Goal: Task Accomplishment & Management: Manage account settings

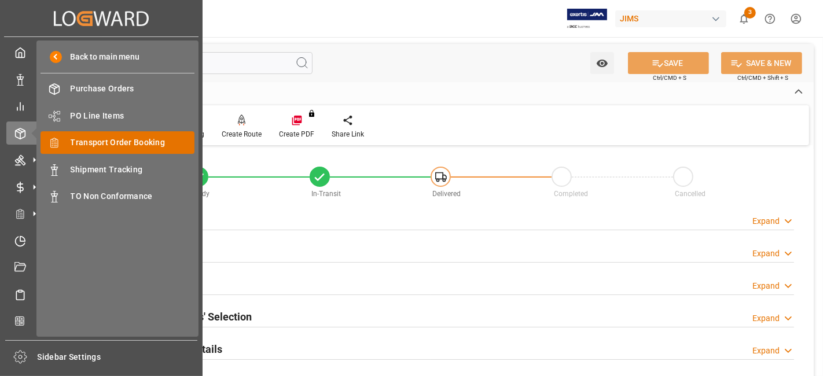
click at [149, 142] on span "Transport Order Booking" at bounding box center [133, 143] width 124 height 12
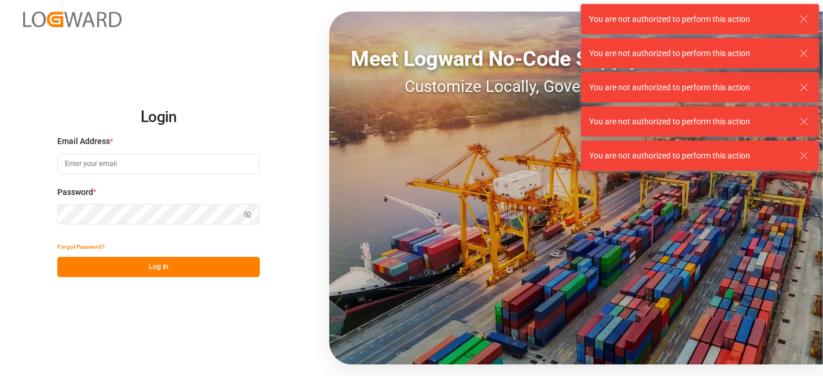
type input "janggyu.kim@jamindustries.com"
click at [147, 262] on button "Log In" at bounding box center [158, 267] width 203 height 20
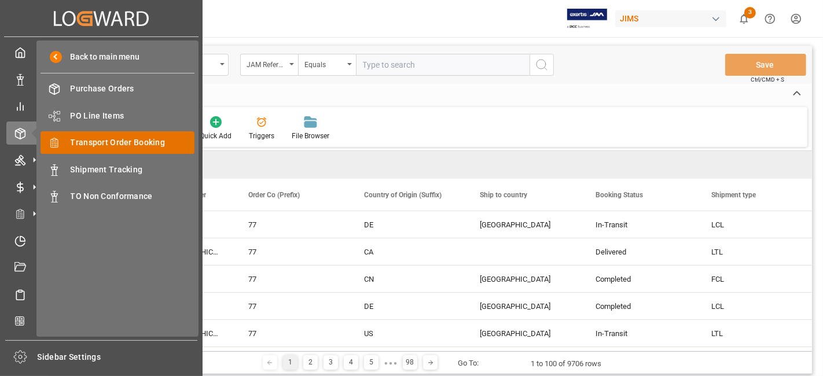
click at [137, 138] on span "Transport Order Booking" at bounding box center [133, 143] width 124 height 12
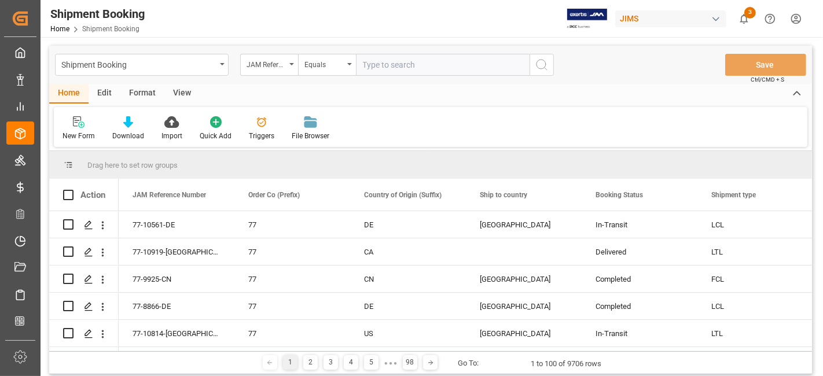
click at [411, 58] on input "text" at bounding box center [443, 65] width 174 height 22
paste input "77-10877-US"
type input "77-10877-US"
click at [536, 67] on icon "search button" at bounding box center [542, 65] width 14 height 14
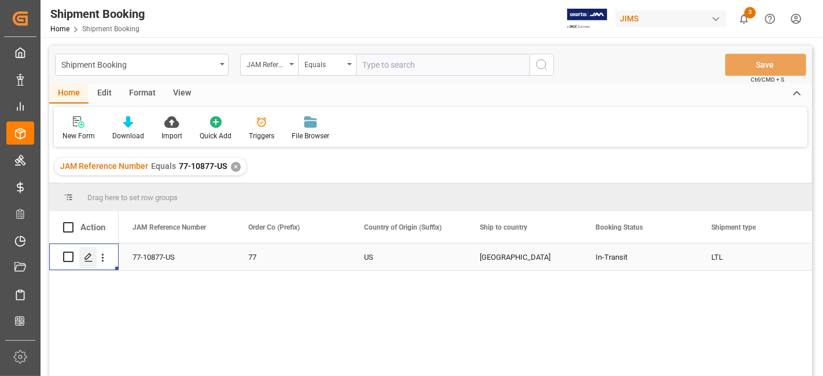
click at [80, 259] on div "Press SPACE to select this row." at bounding box center [87, 257] width 17 height 21
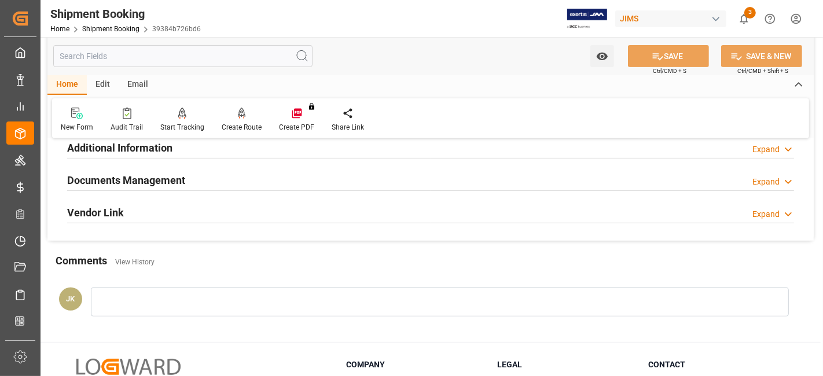
scroll to position [321, 0]
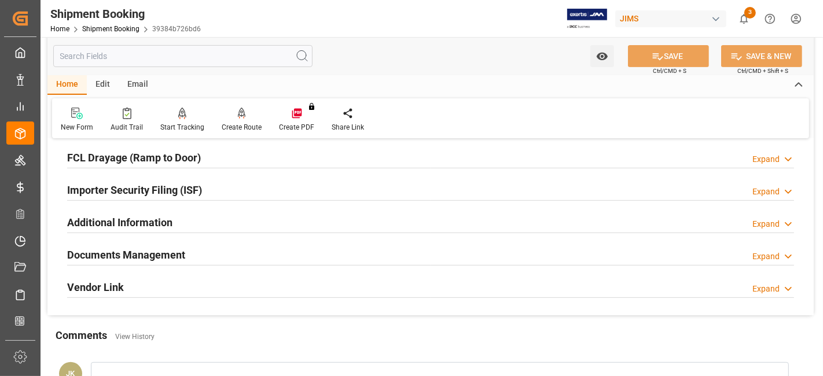
drag, startPoint x: 140, startPoint y: 246, endPoint x: 148, endPoint y: 248, distance: 9.0
click at [140, 247] on h2 "Documents Management" at bounding box center [126, 255] width 118 height 16
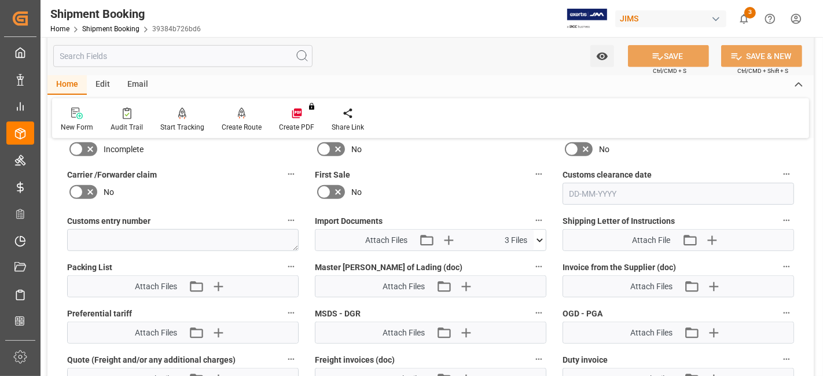
scroll to position [579, 0]
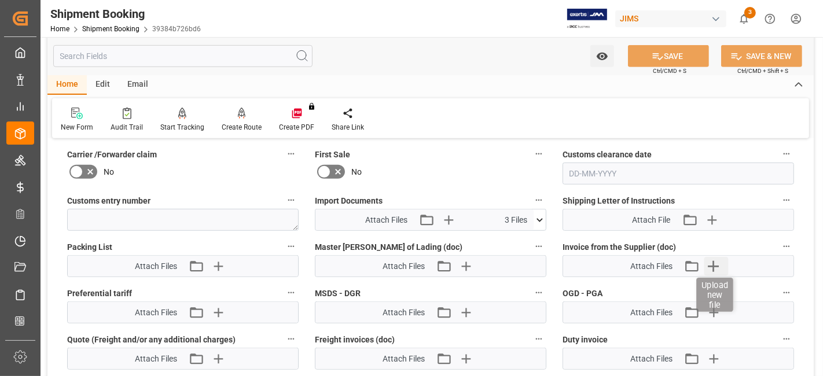
click at [711, 263] on icon "button" at bounding box center [714, 266] width 19 height 19
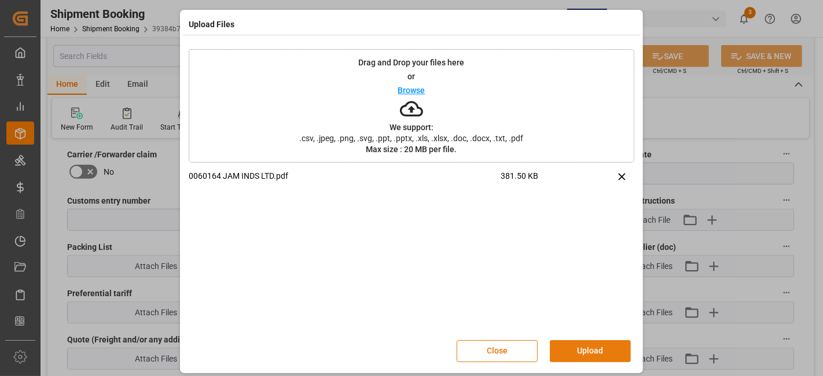
click at [583, 348] on button "Upload" at bounding box center [590, 351] width 81 height 22
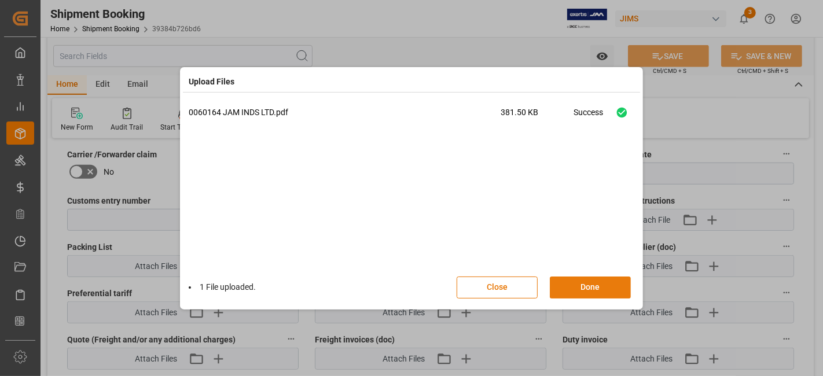
click at [581, 287] on button "Done" at bounding box center [590, 288] width 81 height 22
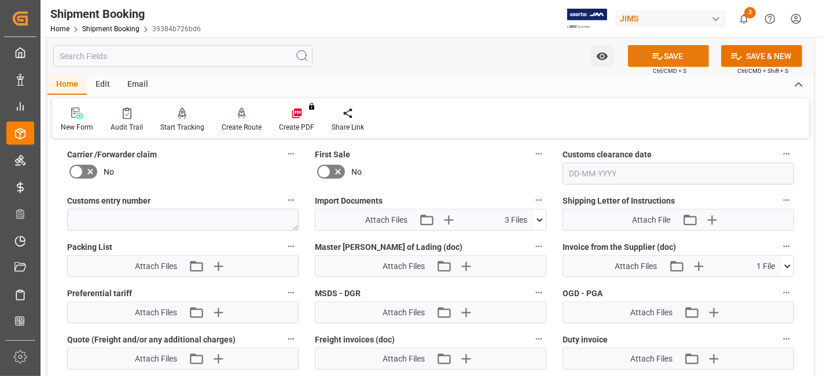
click at [653, 57] on icon at bounding box center [658, 56] width 10 height 7
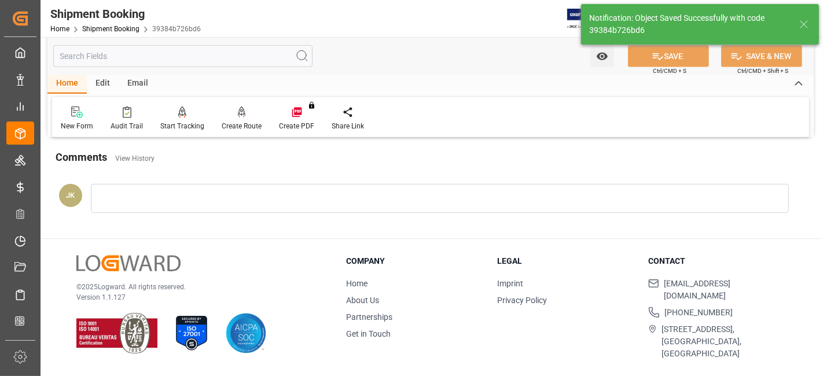
scroll to position [490, 0]
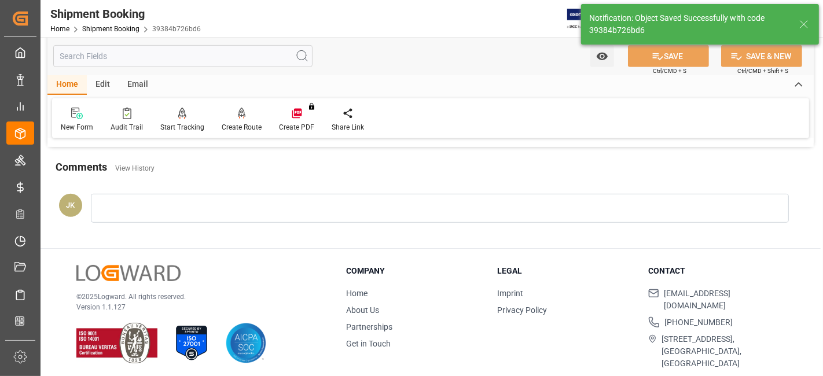
click at [806, 23] on icon at bounding box center [804, 24] width 14 height 14
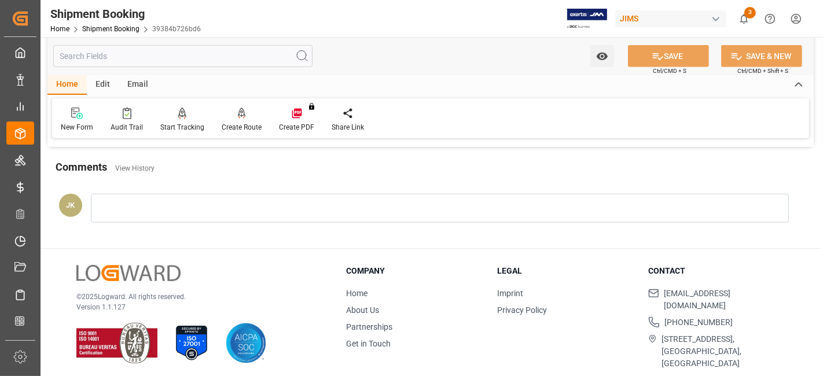
click at [748, 14] on span "3" at bounding box center [751, 13] width 12 height 12
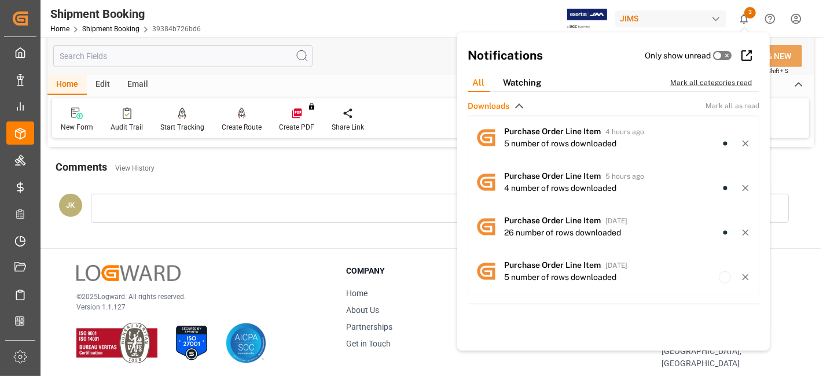
click at [713, 83] on div "Mark all categories read" at bounding box center [718, 83] width 94 height 10
click at [291, 265] on div "© 2025 Logward. All rights reserved. Version 1.1.127" at bounding box center [196, 314] width 241 height 99
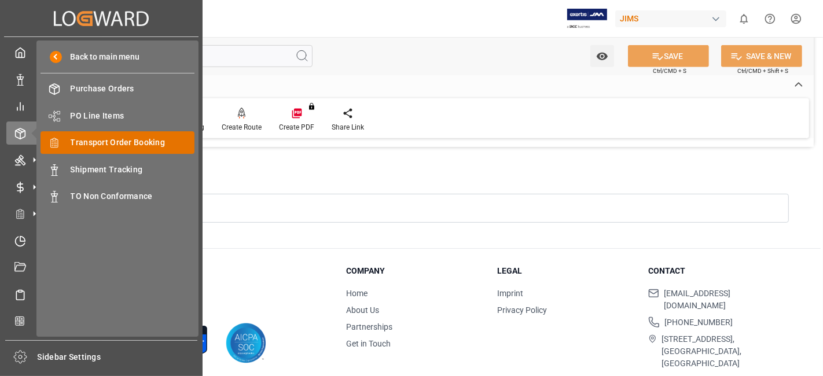
click at [146, 145] on span "Transport Order Booking" at bounding box center [133, 143] width 124 height 12
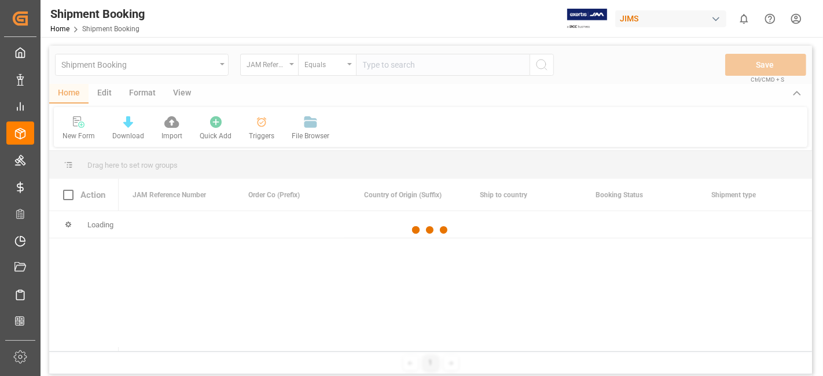
click at [378, 68] on div at bounding box center [430, 230] width 763 height 369
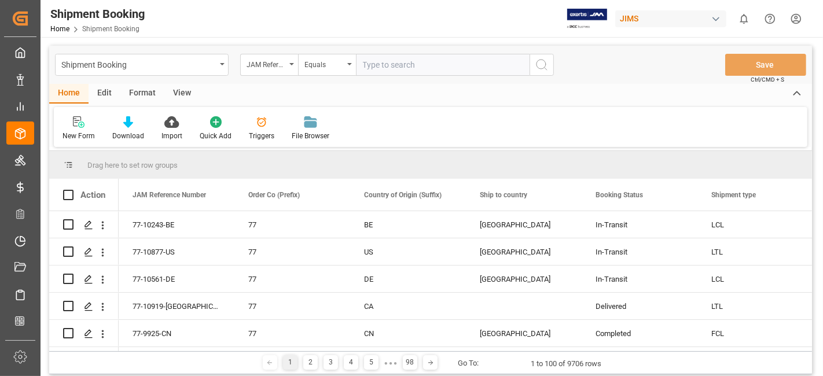
click at [378, 68] on input "text" at bounding box center [443, 65] width 174 height 22
paste input "77-10738-CN"
type input "77-10738-CN"
click at [549, 68] on button "search button" at bounding box center [542, 65] width 24 height 22
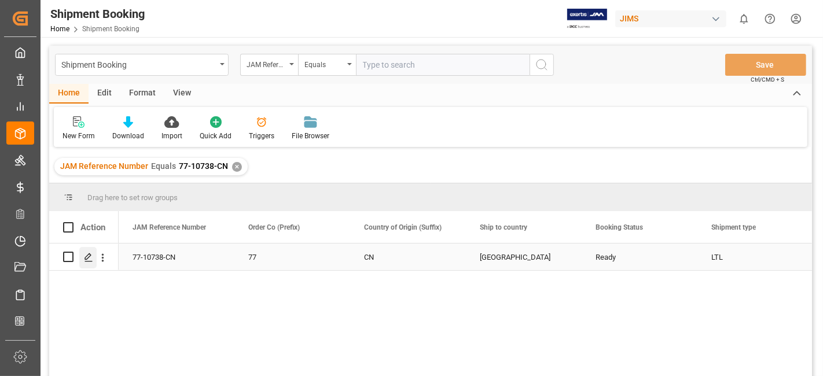
click at [85, 261] on line "Press SPACE to select this row." at bounding box center [88, 261] width 7 height 0
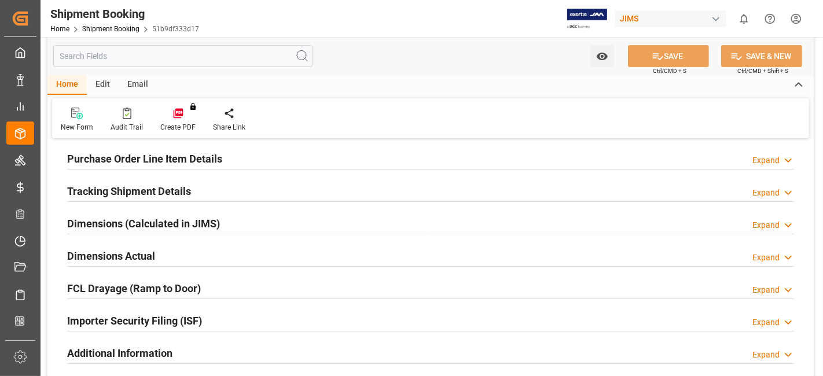
type input "0"
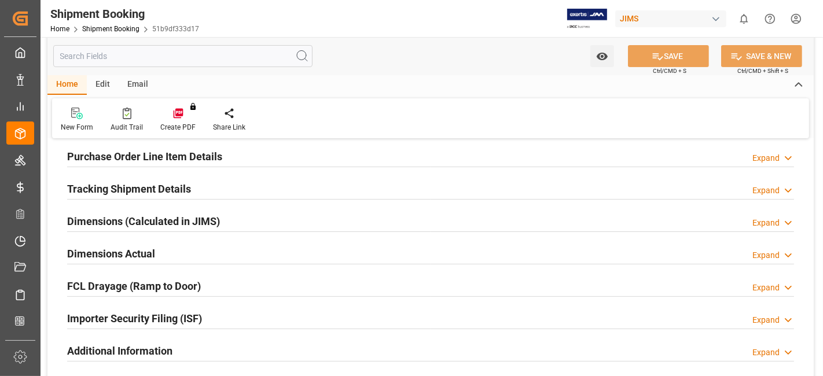
type input "[DATE]"
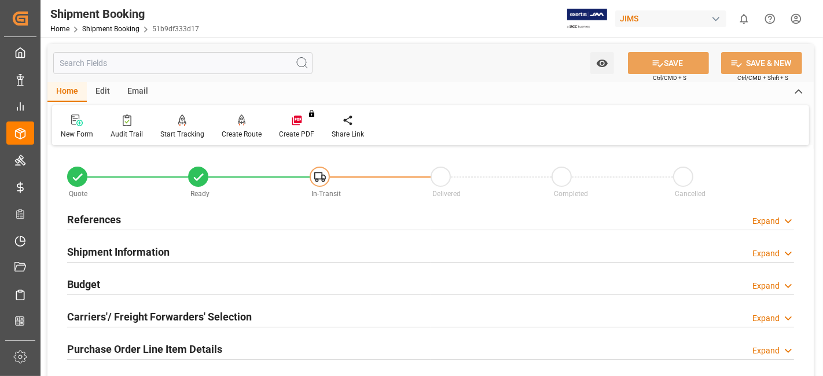
click at [99, 215] on h2 "References" at bounding box center [94, 220] width 54 height 16
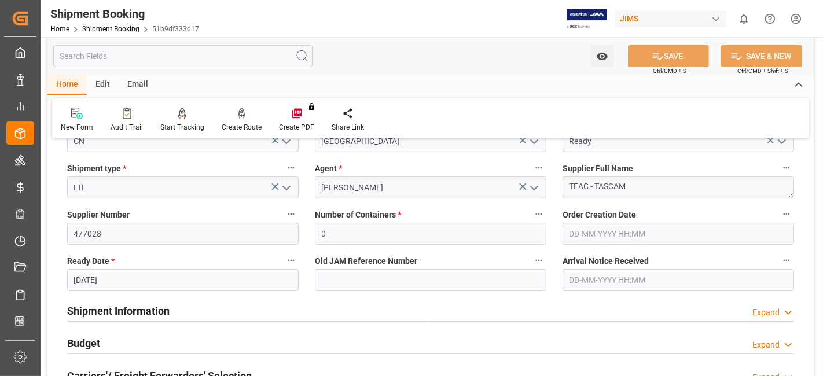
scroll to position [193, 0]
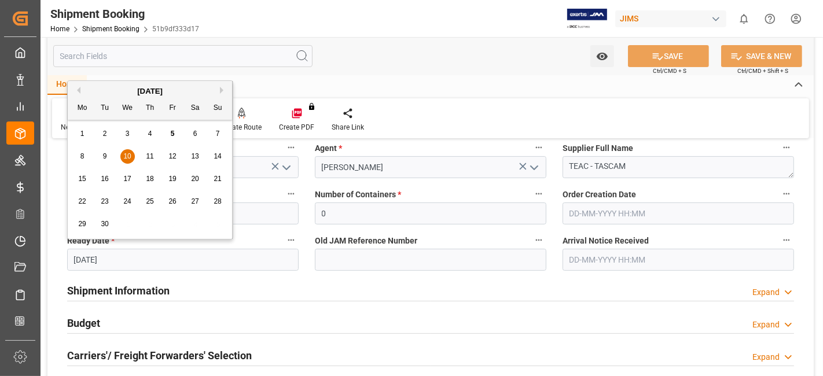
click at [132, 258] on input "[DATE]" at bounding box center [183, 260] width 232 height 22
click at [387, 285] on div "Shipment Information Expand" at bounding box center [430, 290] width 727 height 22
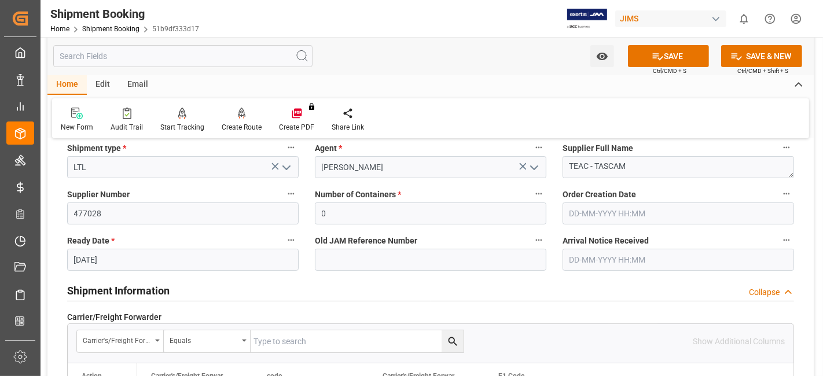
scroll to position [257, 0]
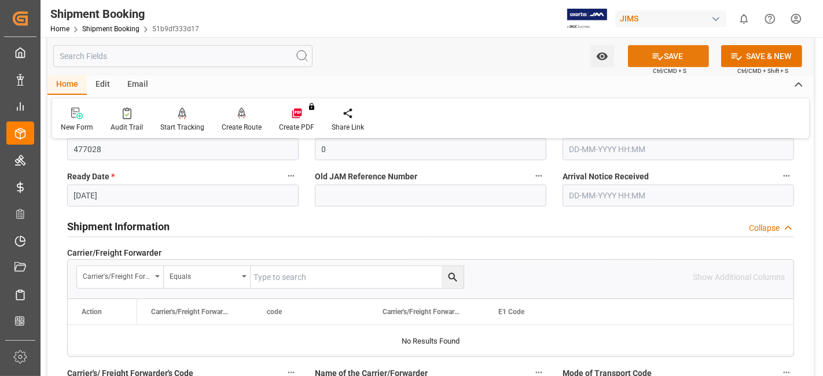
click at [655, 56] on icon at bounding box center [658, 56] width 12 height 12
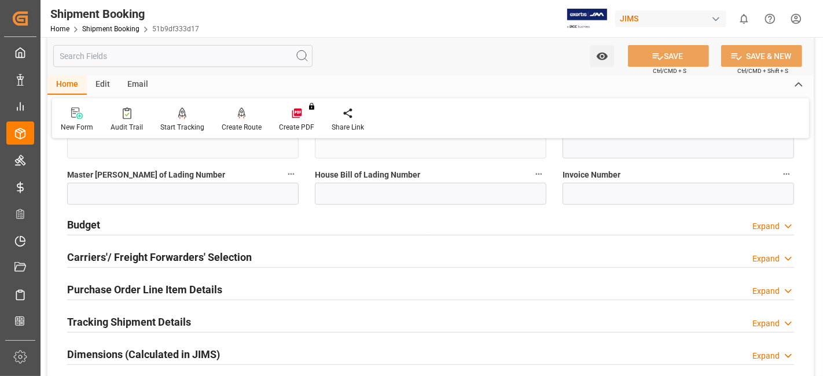
scroll to position [772, 0]
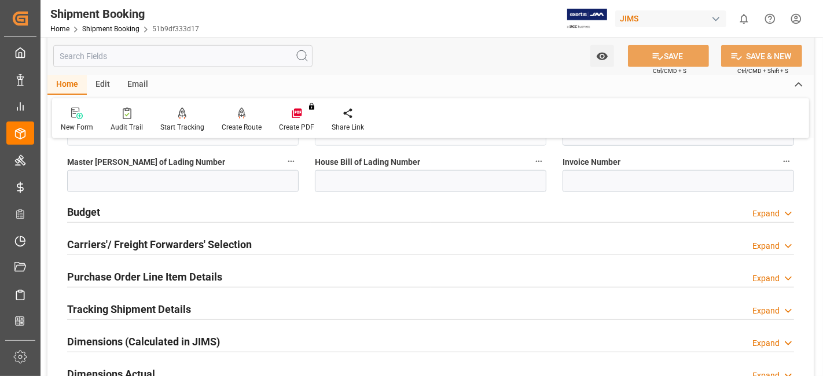
click at [124, 196] on div "Budget Expand" at bounding box center [431, 212] width 744 height 32
click at [111, 213] on div "Budget Expand" at bounding box center [430, 211] width 727 height 22
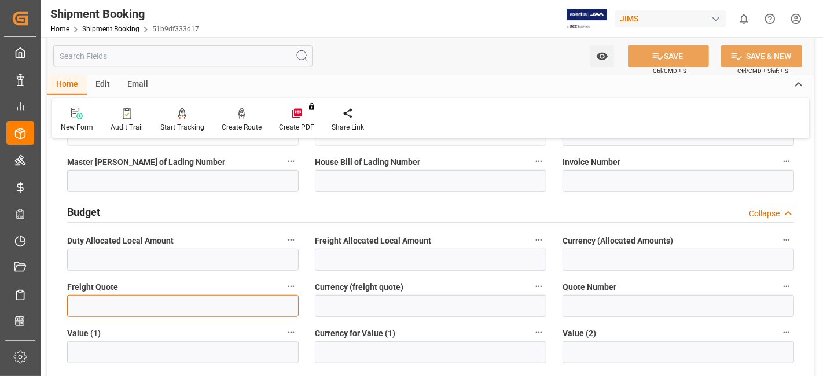
drag, startPoint x: 99, startPoint y: 313, endPoint x: 99, endPoint y: 306, distance: 6.9
click at [99, 313] on input "text" at bounding box center [183, 306] width 232 height 22
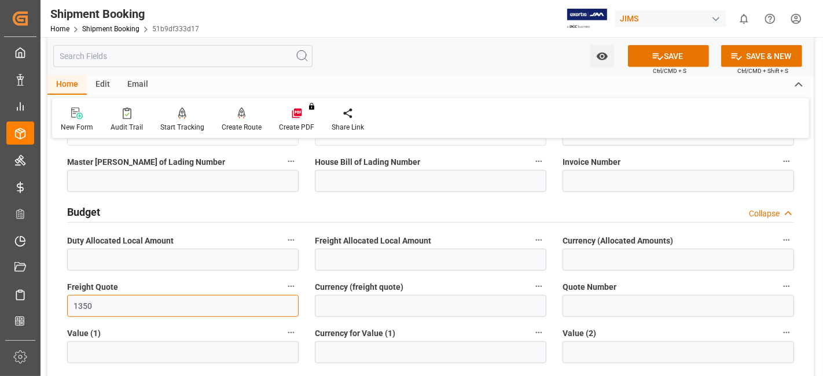
type input "1350"
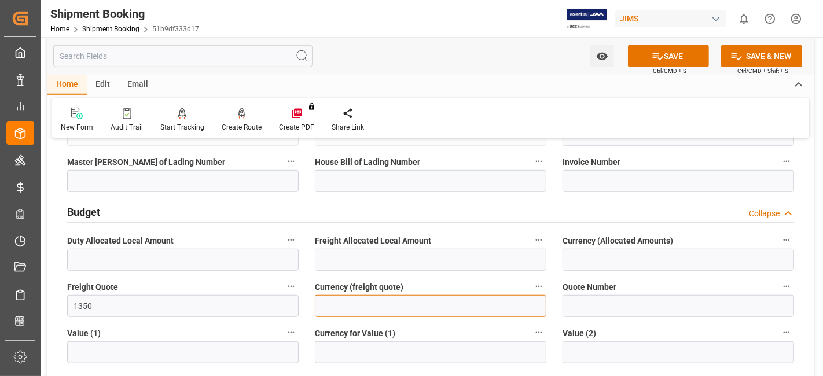
click at [358, 305] on input at bounding box center [431, 306] width 232 height 22
type input "USD"
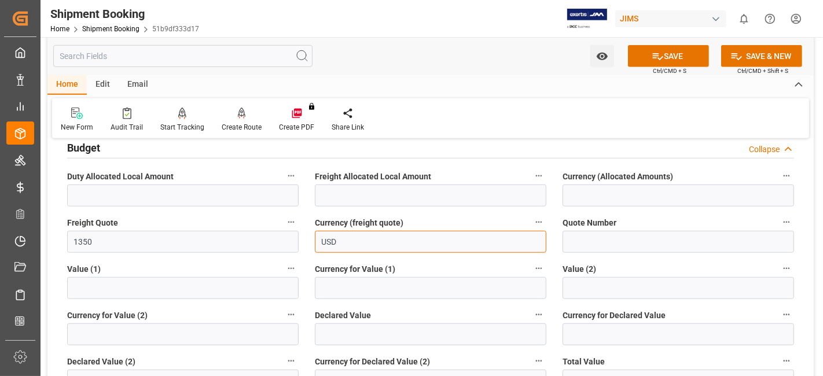
scroll to position [900, 0]
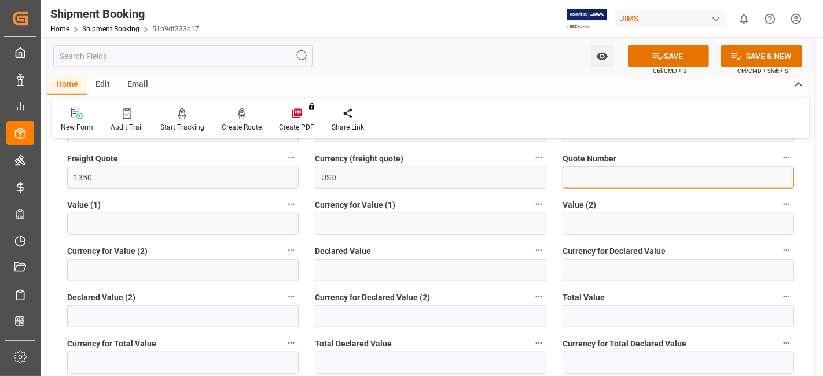
click at [577, 174] on input at bounding box center [679, 178] width 232 height 22
paste input "QMTL00346977"
type input "QMTL00346977"
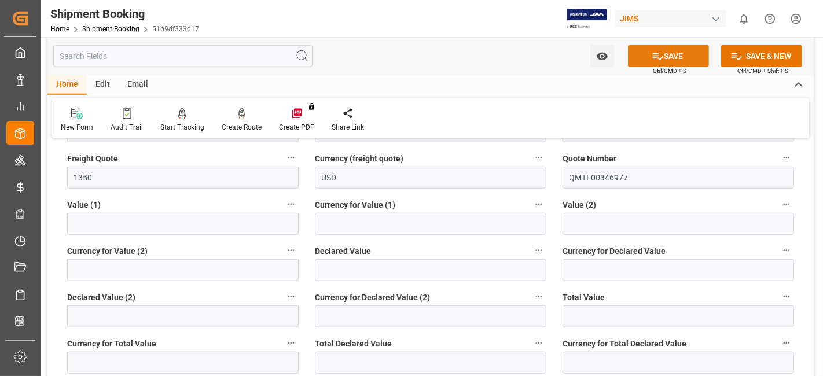
click at [663, 61] on button "SAVE" at bounding box center [668, 56] width 81 height 22
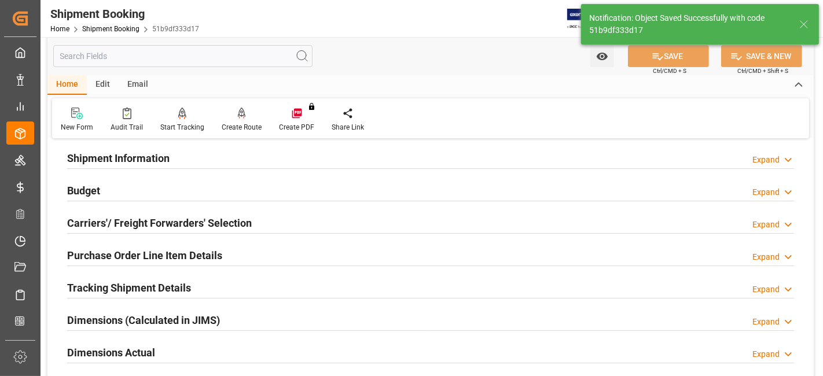
scroll to position [74, 0]
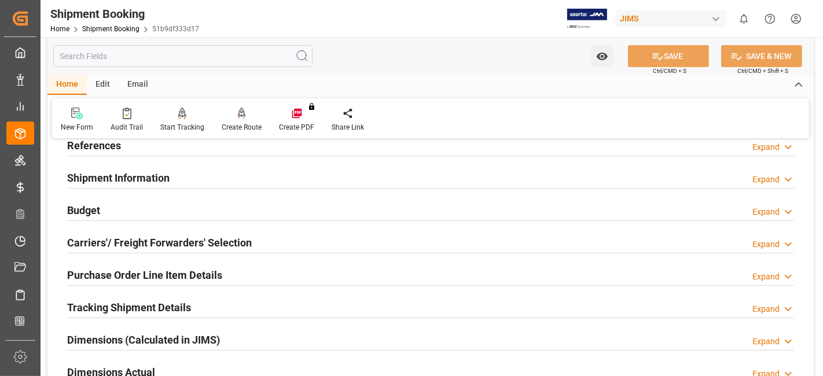
click at [198, 238] on h2 "Carriers'/ Freight Forwarders' Selection" at bounding box center [159, 243] width 185 height 16
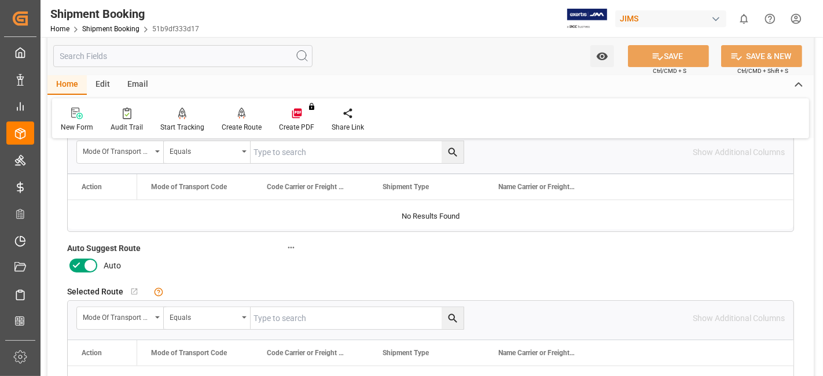
scroll to position [267, 0]
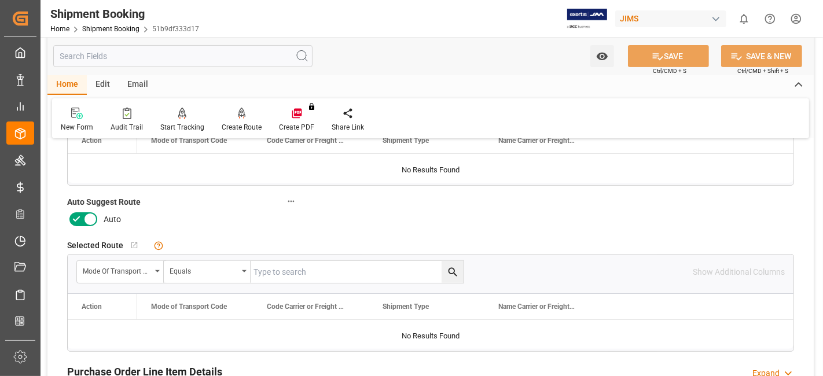
click at [82, 218] on icon at bounding box center [76, 220] width 14 height 14
click at [0, 0] on input "checkbox" at bounding box center [0, 0] width 0 height 0
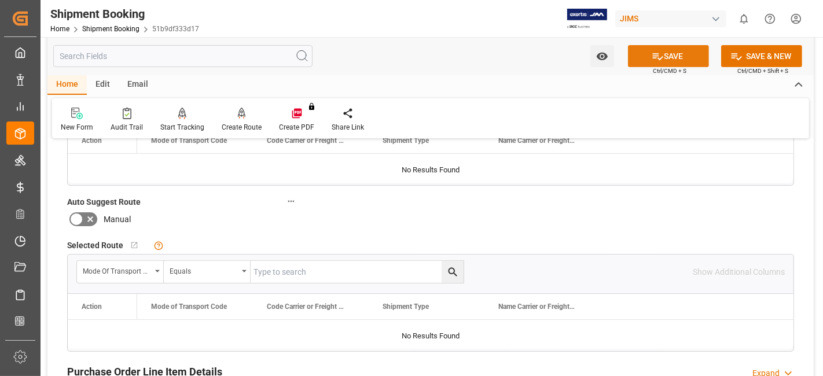
click at [680, 60] on button "SAVE" at bounding box center [668, 56] width 81 height 22
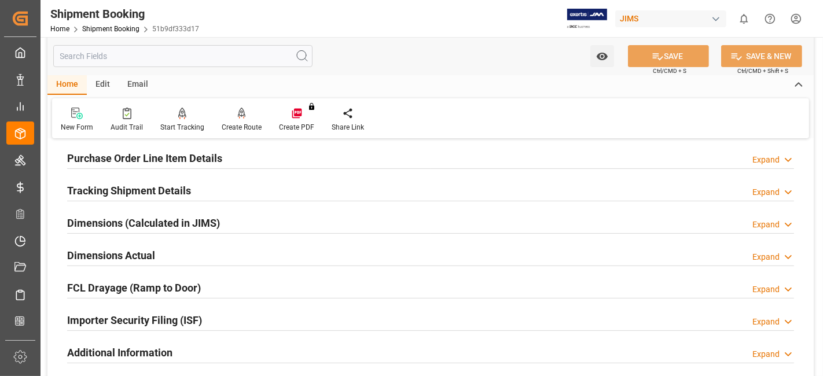
scroll to position [138, 0]
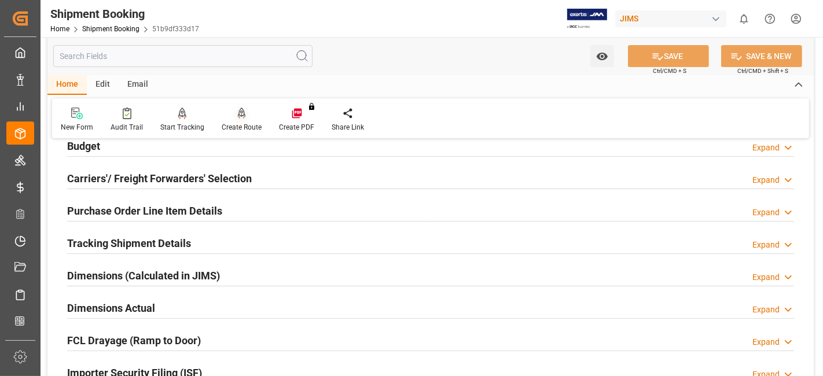
click at [238, 126] on div "Create Route" at bounding box center [242, 127] width 40 height 10
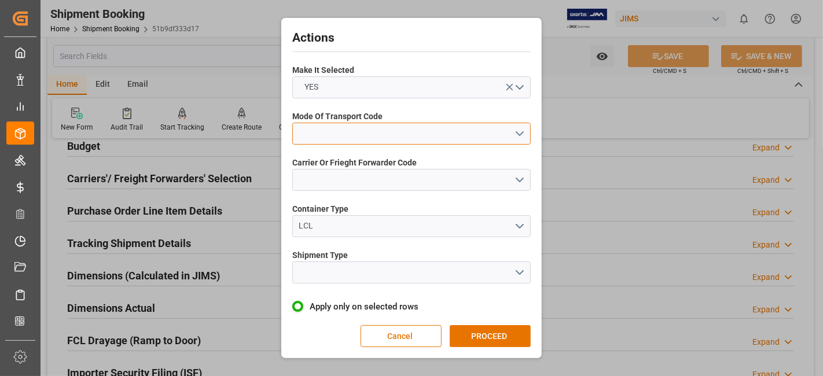
click at [519, 137] on button "open menu" at bounding box center [411, 134] width 239 height 22
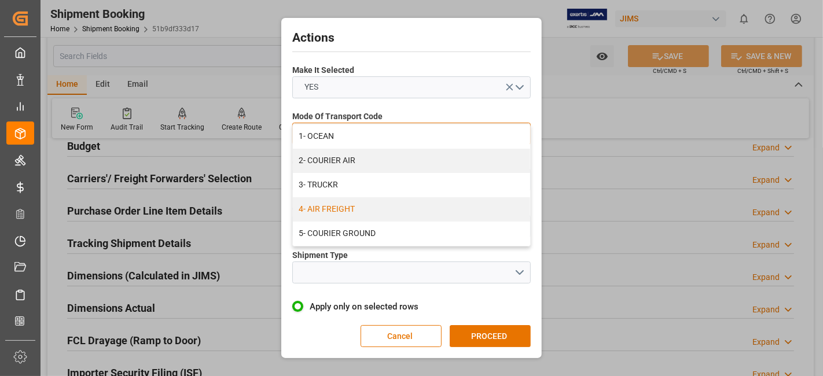
click at [425, 209] on div "4- AIR FREIGHT" at bounding box center [411, 209] width 237 height 24
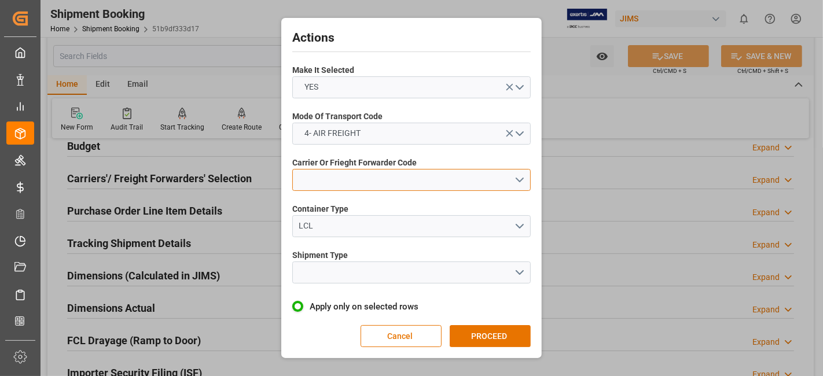
click at [518, 181] on button "open menu" at bounding box center [411, 180] width 239 height 22
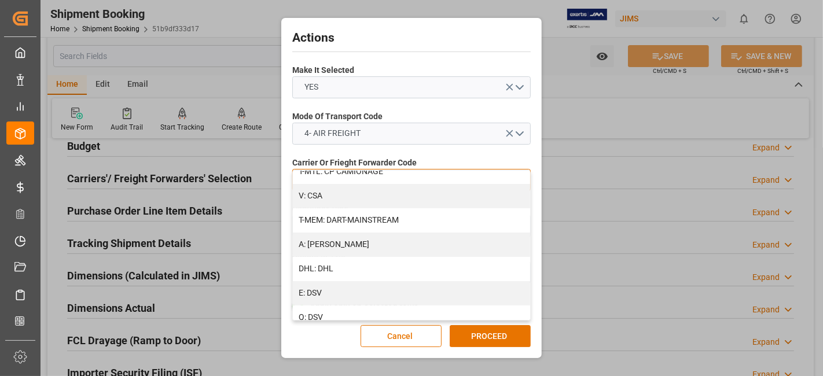
scroll to position [129, 0]
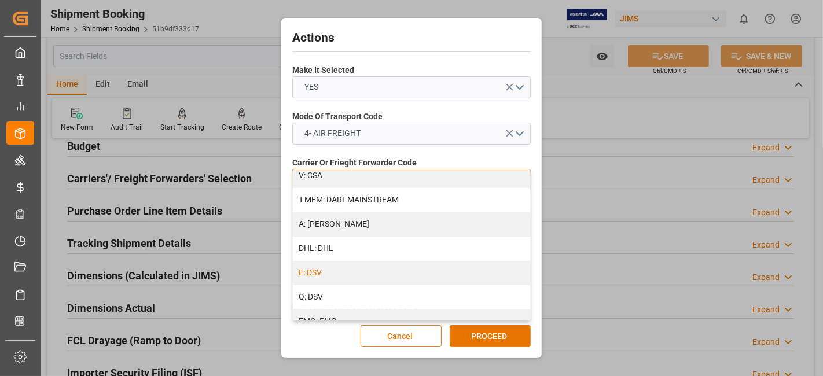
click at [413, 272] on div "E: DSV" at bounding box center [411, 273] width 237 height 24
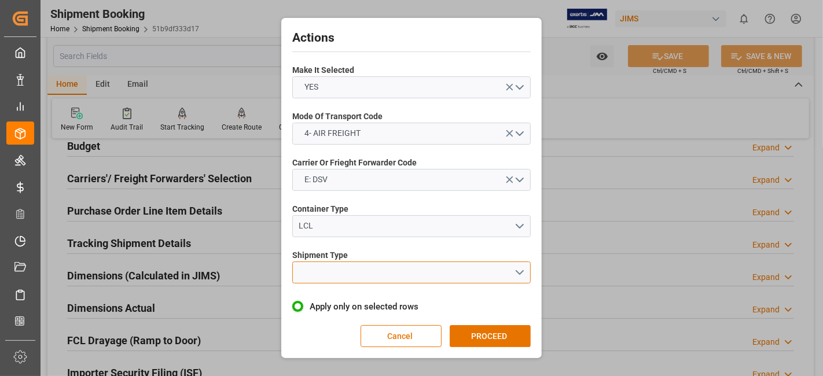
click at [522, 273] on button "open menu" at bounding box center [411, 273] width 239 height 22
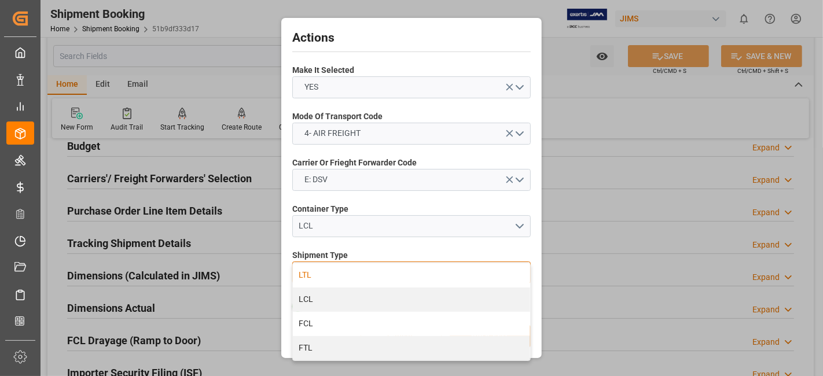
drag, startPoint x: 372, startPoint y: 301, endPoint x: 374, endPoint y: 281, distance: 20.4
click at [374, 281] on div "LTL LCL FCL FTL" at bounding box center [411, 311] width 237 height 97
click at [374, 281] on div "LTL" at bounding box center [411, 275] width 237 height 24
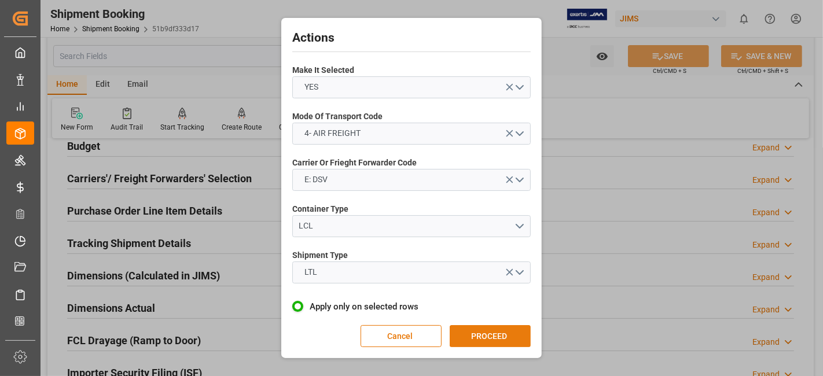
click at [479, 338] on button "PROCEED" at bounding box center [490, 336] width 81 height 22
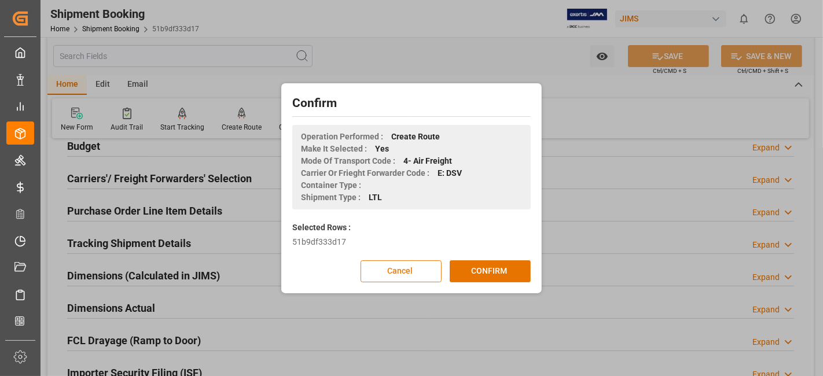
click at [415, 269] on button "Cancel" at bounding box center [401, 272] width 81 height 22
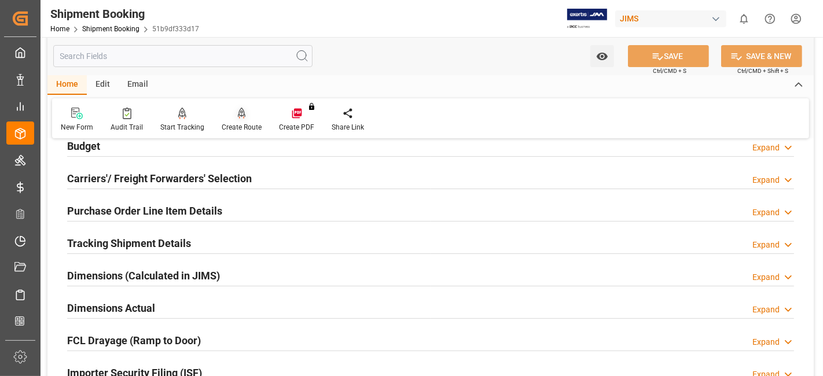
click at [251, 122] on div "Create Route" at bounding box center [241, 119] width 57 height 25
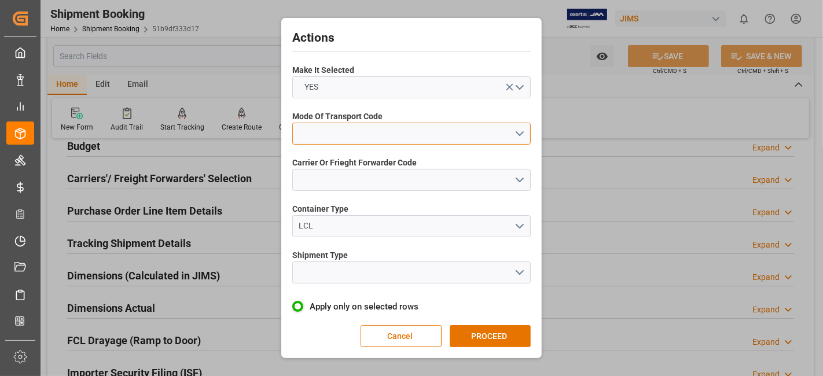
click at [516, 140] on button "open menu" at bounding box center [411, 134] width 239 height 22
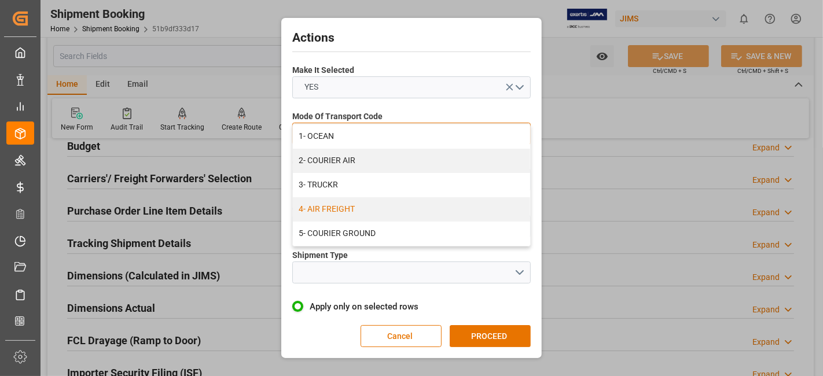
click at [440, 207] on div "4- AIR FREIGHT" at bounding box center [411, 209] width 237 height 24
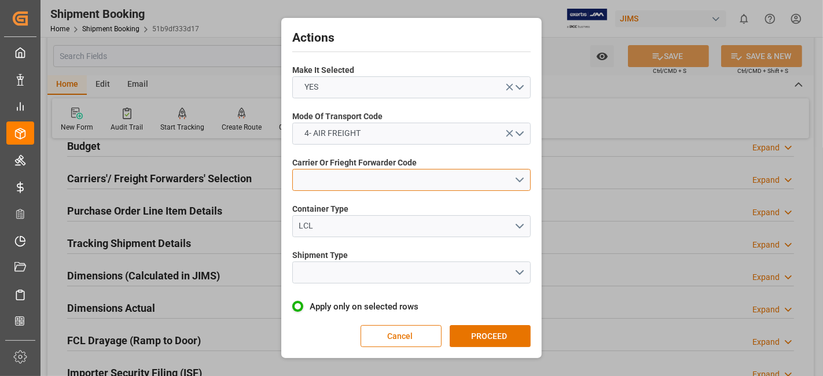
click at [515, 184] on button "open menu" at bounding box center [411, 180] width 239 height 22
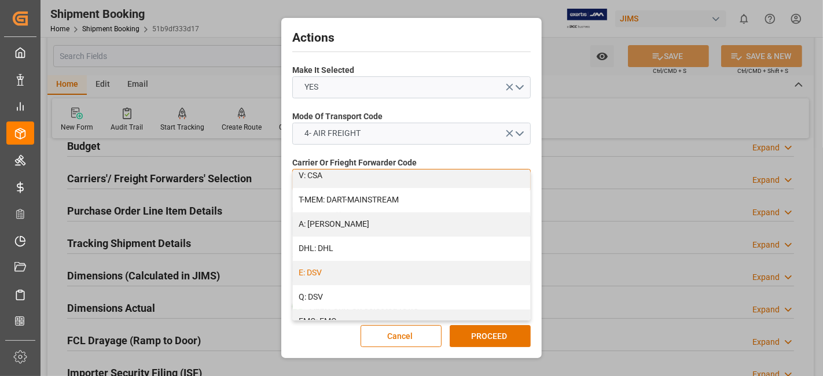
click at [349, 270] on div "E: DSV" at bounding box center [411, 273] width 237 height 24
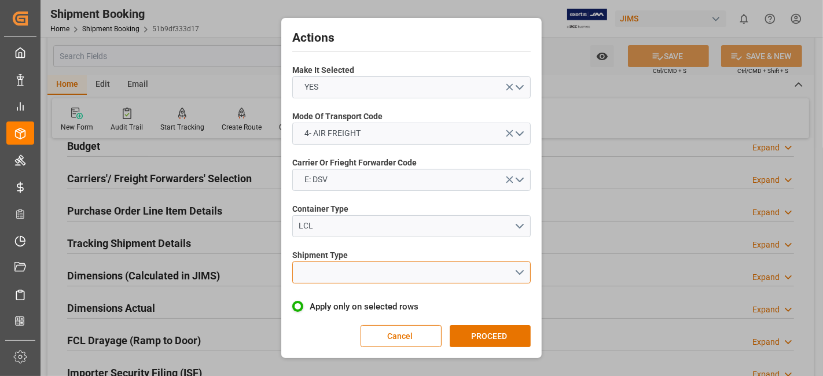
click at [516, 270] on button "open menu" at bounding box center [411, 273] width 239 height 22
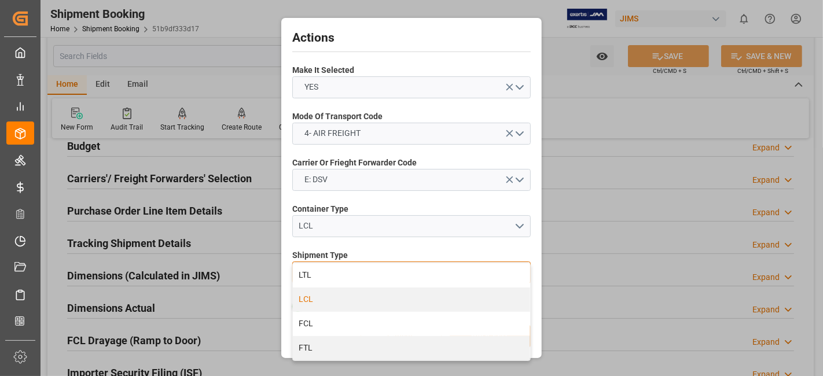
click at [343, 294] on div "LCL" at bounding box center [411, 300] width 237 height 24
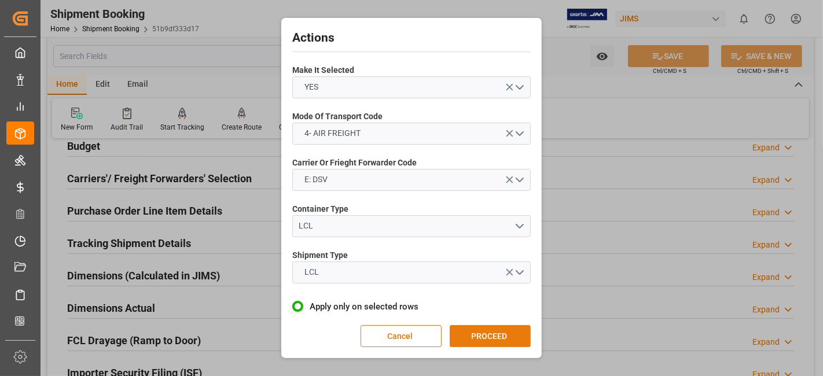
click at [498, 335] on button "PROCEED" at bounding box center [490, 336] width 81 height 22
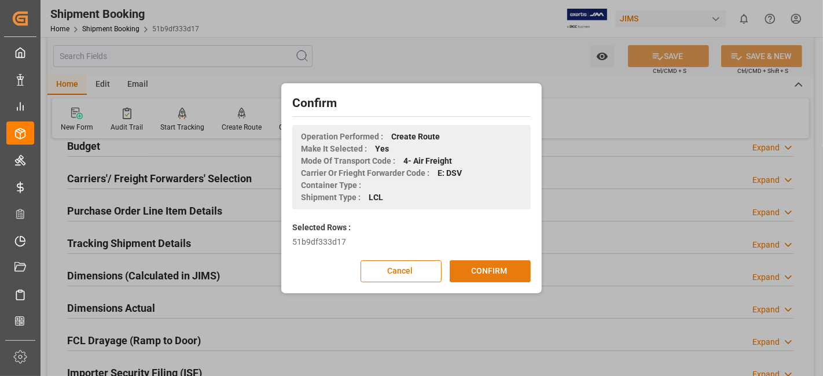
click at [498, 277] on button "CONFIRM" at bounding box center [490, 272] width 81 height 22
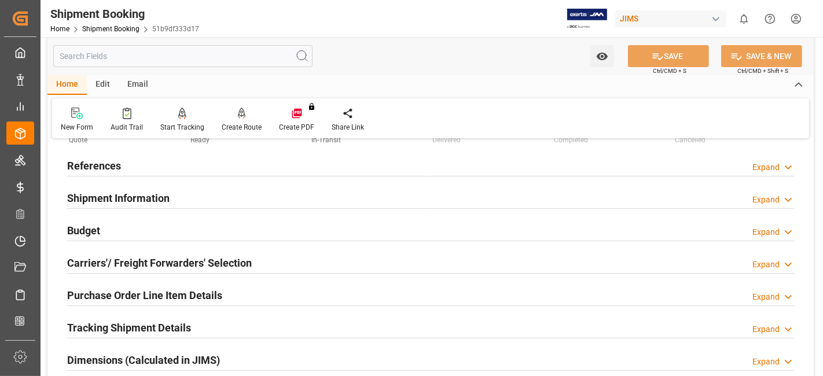
scroll to position [129, 0]
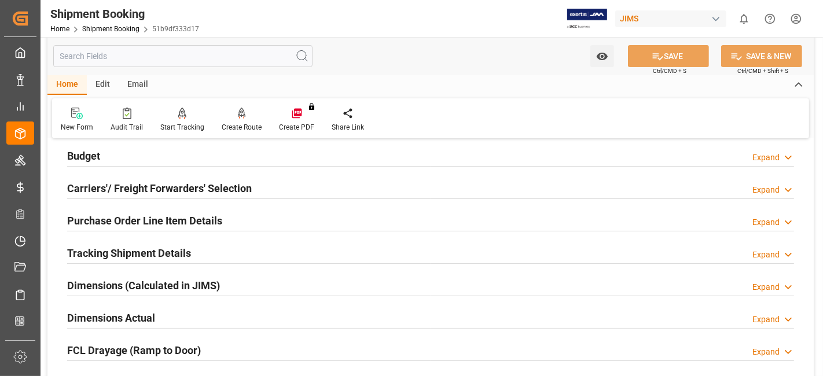
click at [163, 307] on div "Dimensions Actual Expand" at bounding box center [430, 317] width 727 height 22
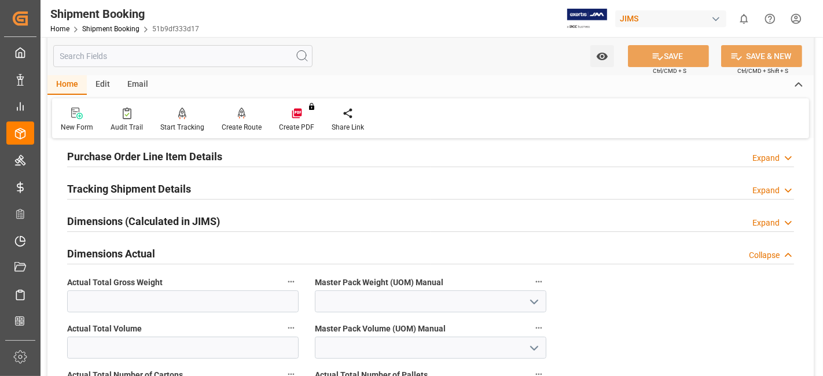
scroll to position [321, 0]
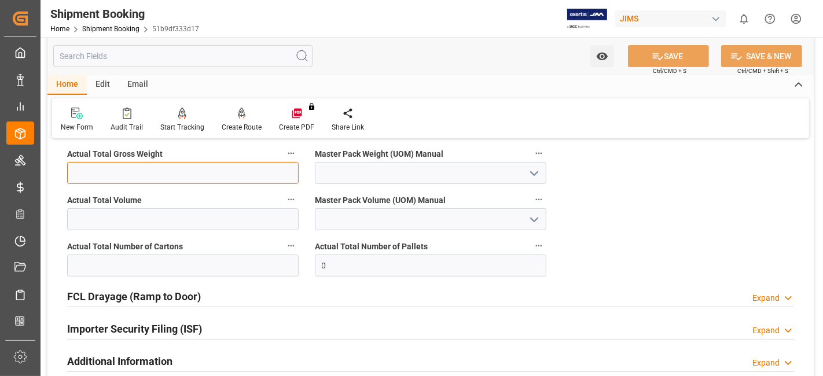
click at [155, 177] on input "text" at bounding box center [183, 173] width 232 height 22
click at [148, 169] on input "text" at bounding box center [183, 173] width 232 height 22
type input "126"
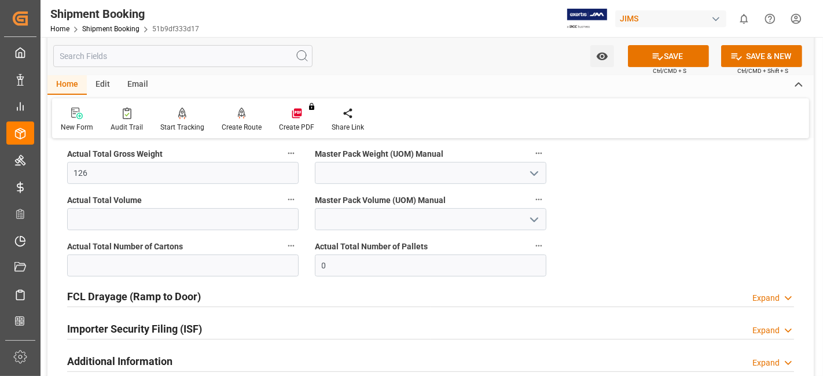
click at [537, 172] on polyline "open menu" at bounding box center [534, 173] width 7 height 3
click at [410, 204] on div "KG" at bounding box center [431, 199] width 230 height 26
type input "KG"
click at [140, 223] on input "text" at bounding box center [183, 219] width 232 height 22
type input "1"
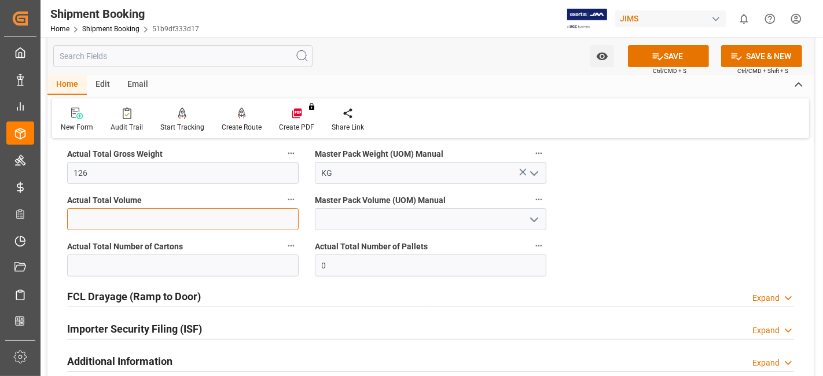
type input "0"
type input "0.58"
click at [537, 221] on icon "open menu" at bounding box center [535, 220] width 14 height 14
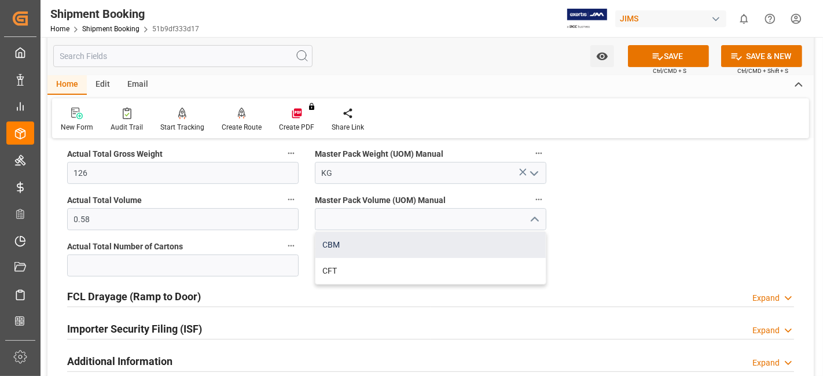
click at [463, 252] on div "CBM" at bounding box center [431, 245] width 230 height 26
type input "CBM"
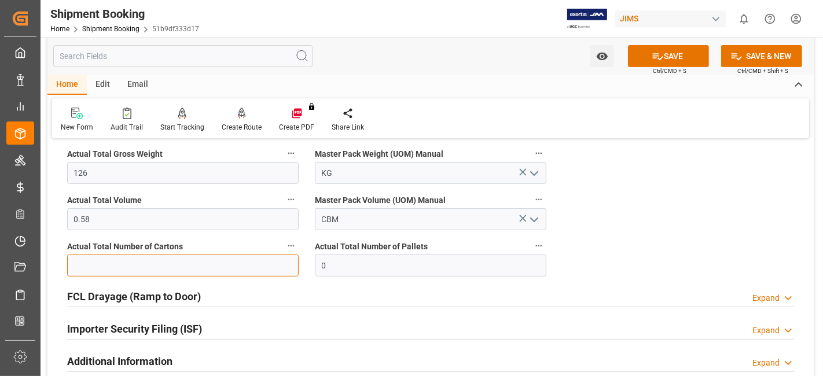
click at [197, 269] on input "text" at bounding box center [183, 266] width 232 height 22
type input "19"
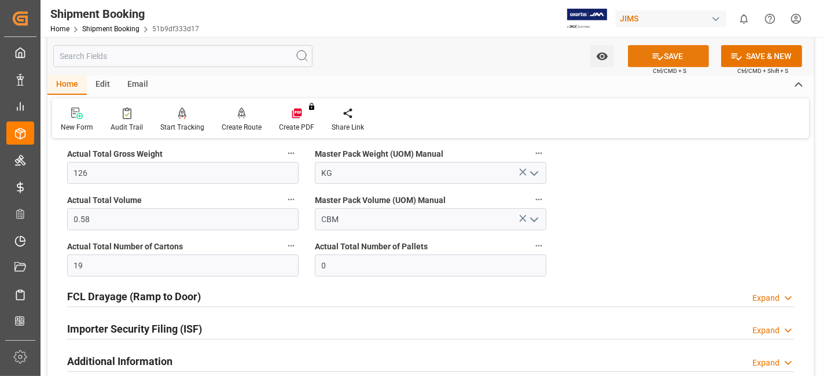
click at [643, 57] on button "SAVE" at bounding box center [668, 56] width 81 height 22
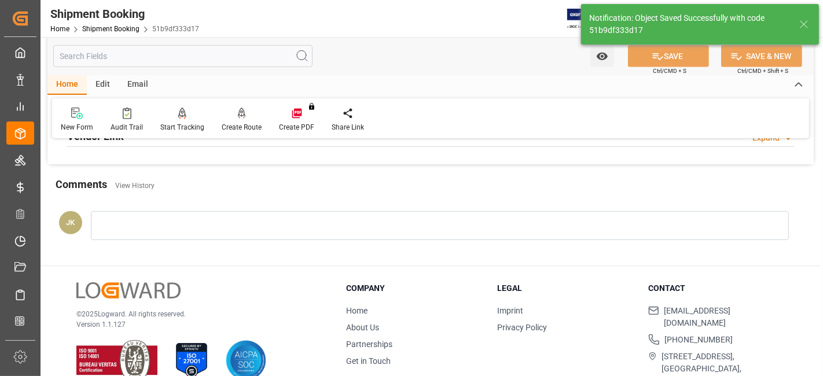
scroll to position [426, 0]
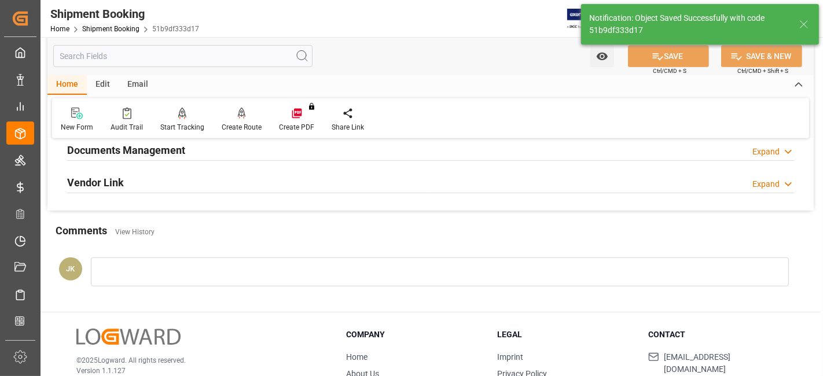
click at [183, 146] on h2 "Documents Management" at bounding box center [126, 150] width 118 height 16
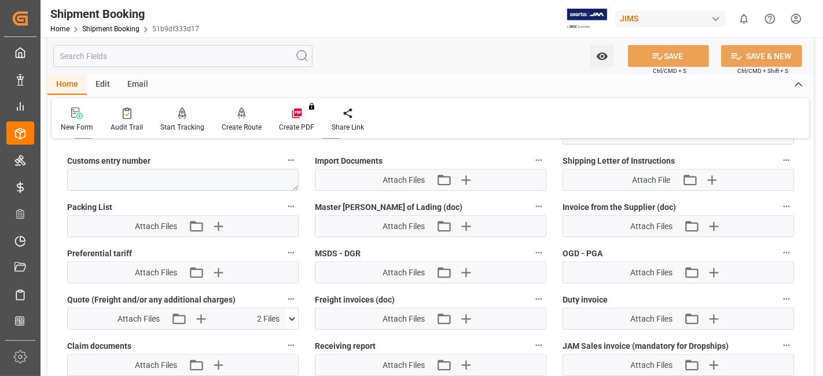
scroll to position [683, 0]
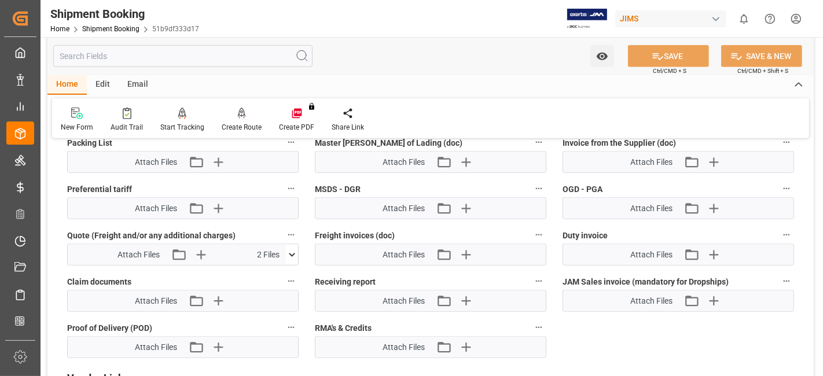
click at [296, 254] on icon at bounding box center [292, 255] width 12 height 12
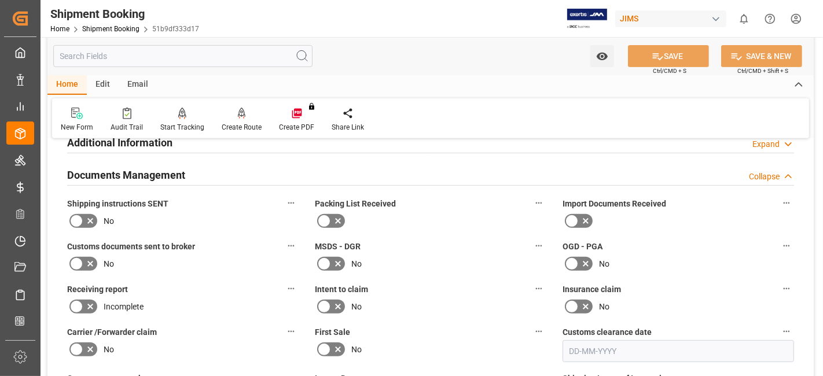
scroll to position [362, 0]
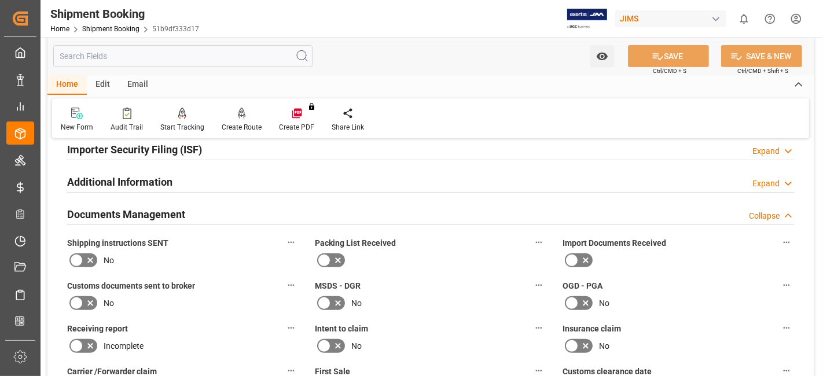
click at [235, 269] on div "Shipping instructions SENT No" at bounding box center [183, 252] width 248 height 43
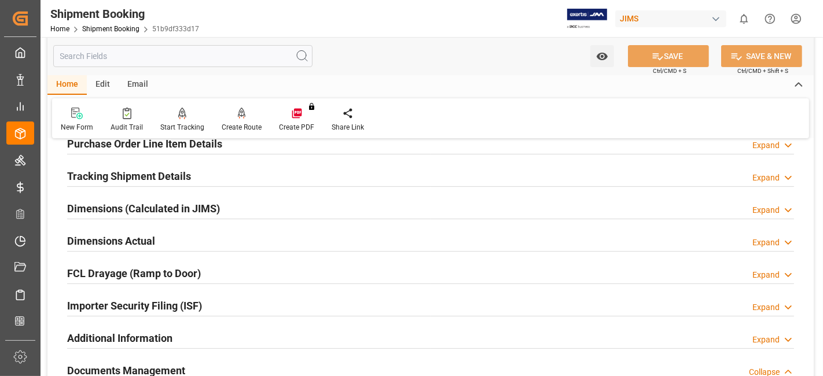
scroll to position [169, 0]
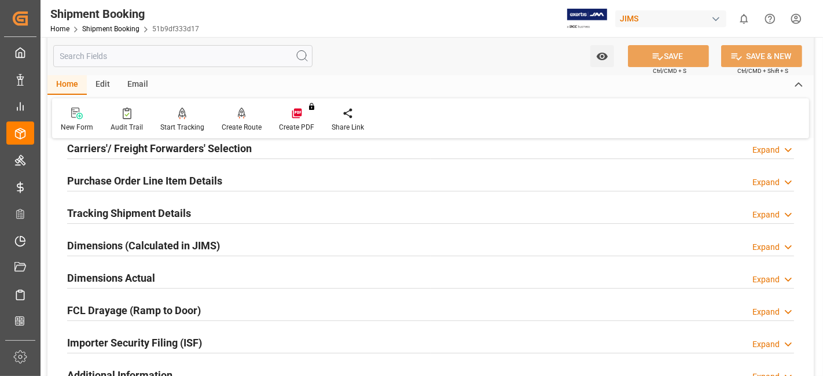
click at [142, 275] on h2 "Dimensions Actual" at bounding box center [111, 278] width 88 height 16
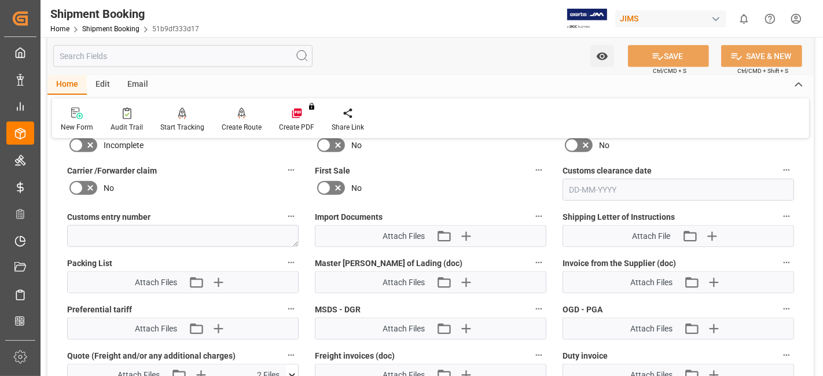
scroll to position [683, 0]
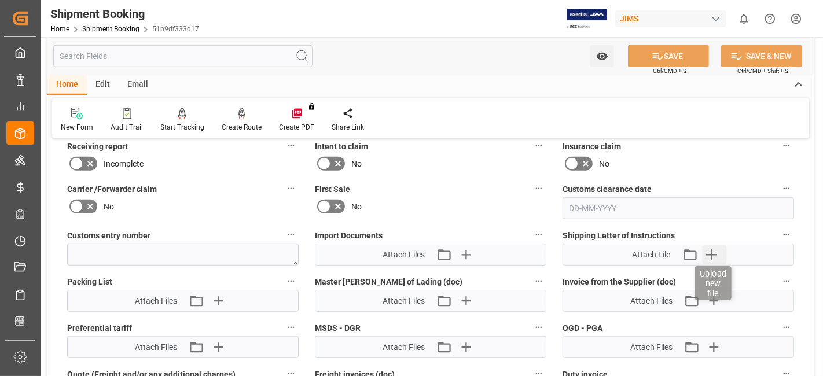
click at [705, 251] on icon "button" at bounding box center [711, 255] width 19 height 19
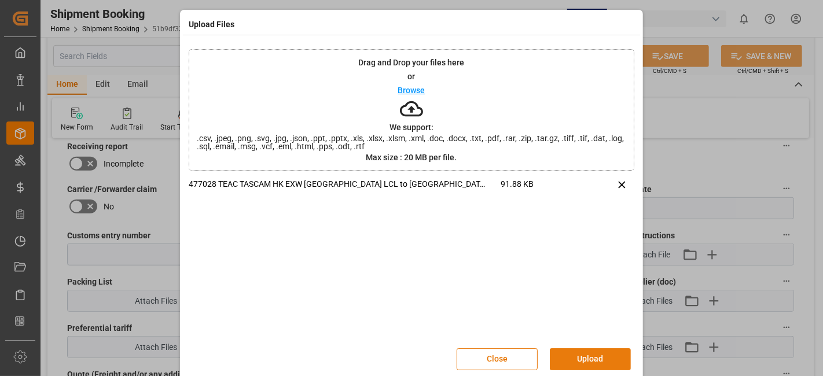
click at [592, 353] on button "Upload" at bounding box center [590, 360] width 81 height 22
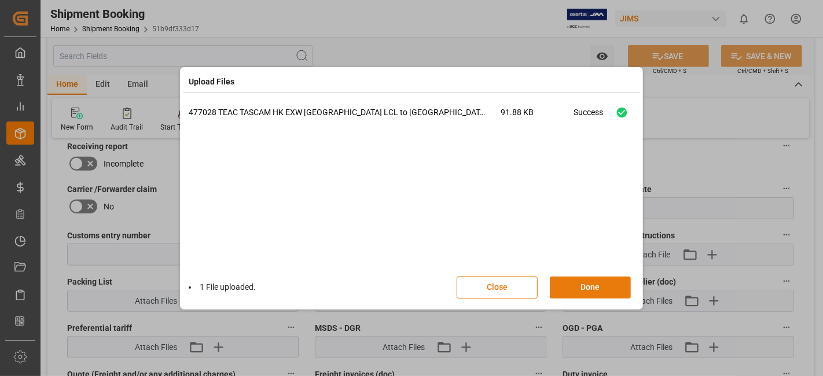
click at [580, 285] on button "Done" at bounding box center [590, 288] width 81 height 22
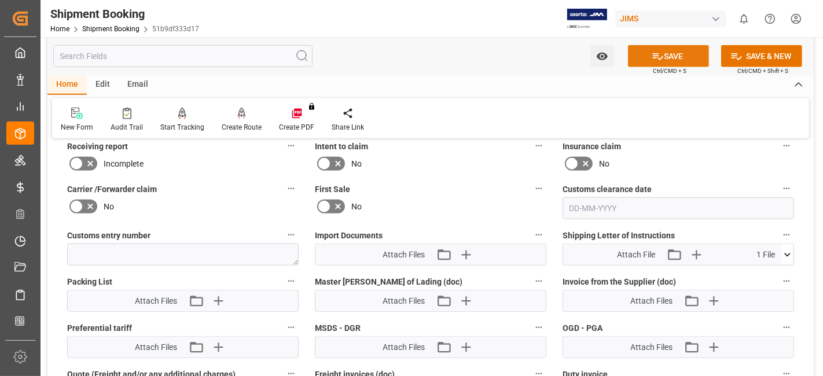
click at [646, 55] on button "SAVE" at bounding box center [668, 56] width 81 height 22
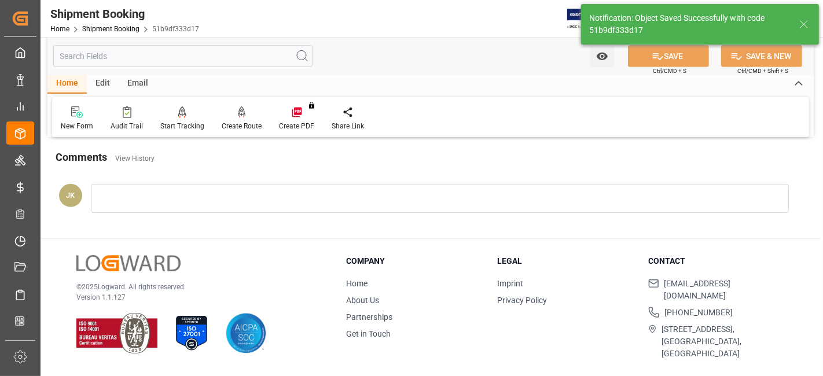
scroll to position [416, 0]
